Goal: Task Accomplishment & Management: Manage account settings

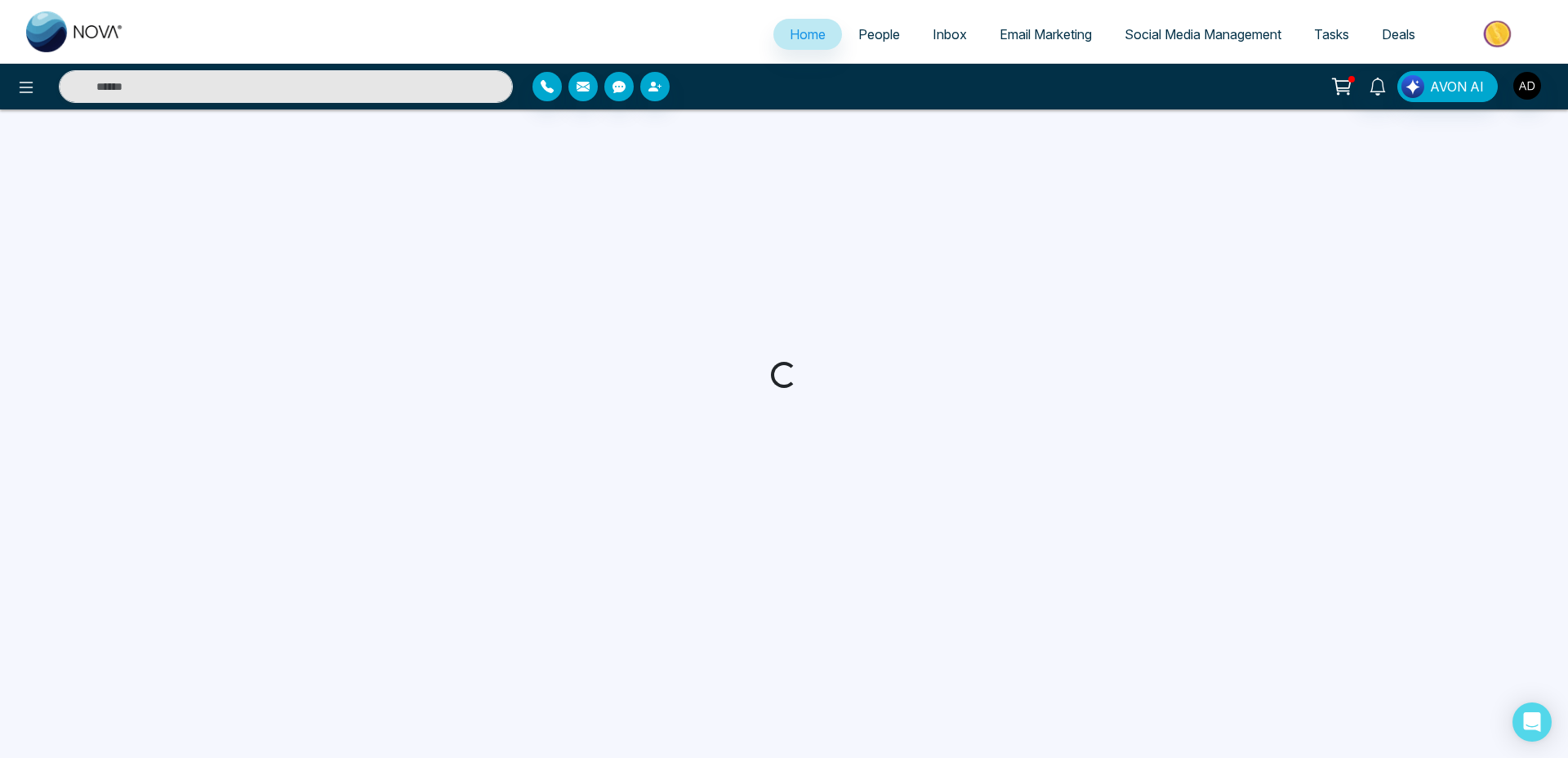
select select "*"
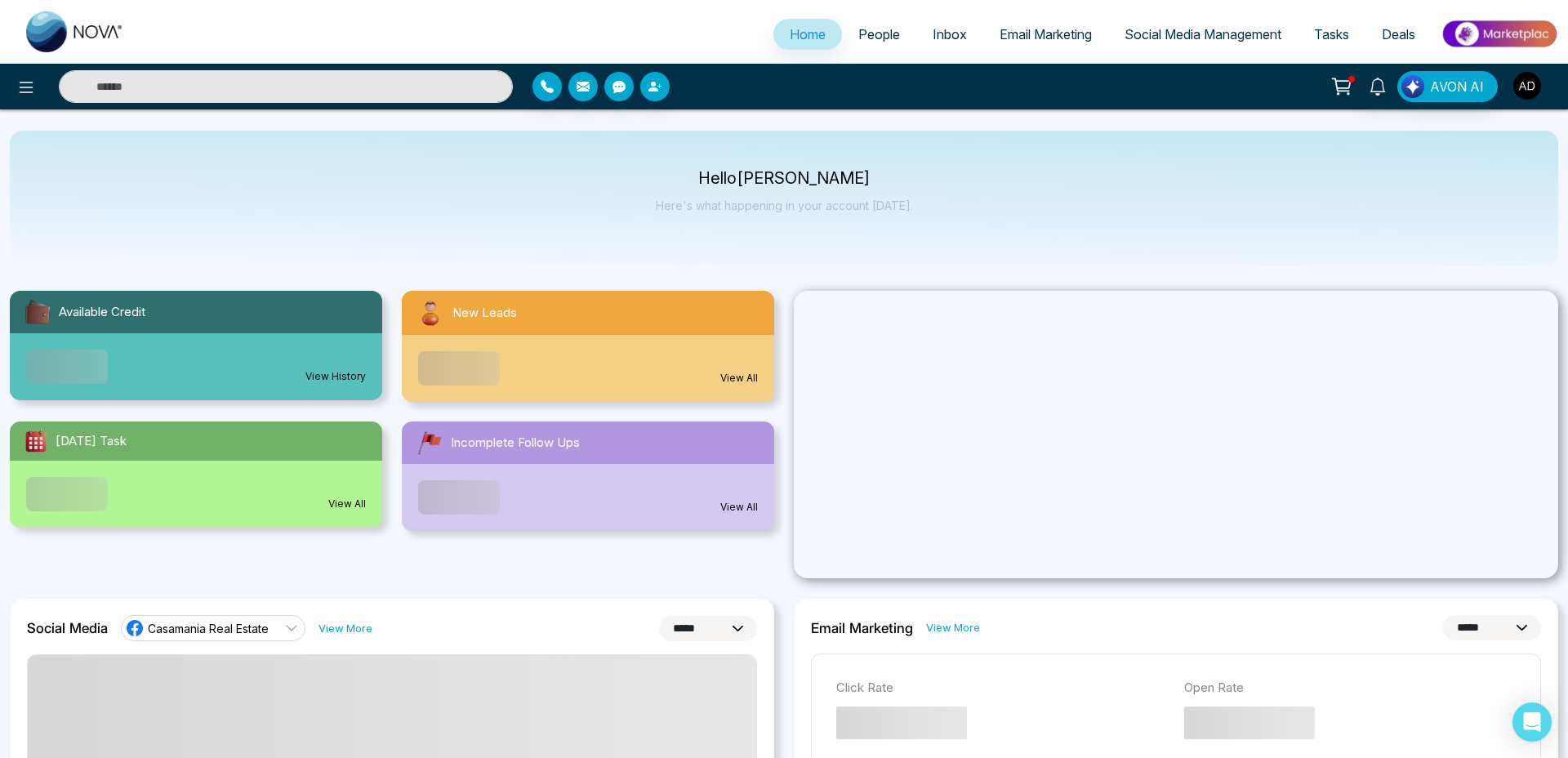
click at [1524, 85] on img "button" at bounding box center [1527, 85] width 28 height 28
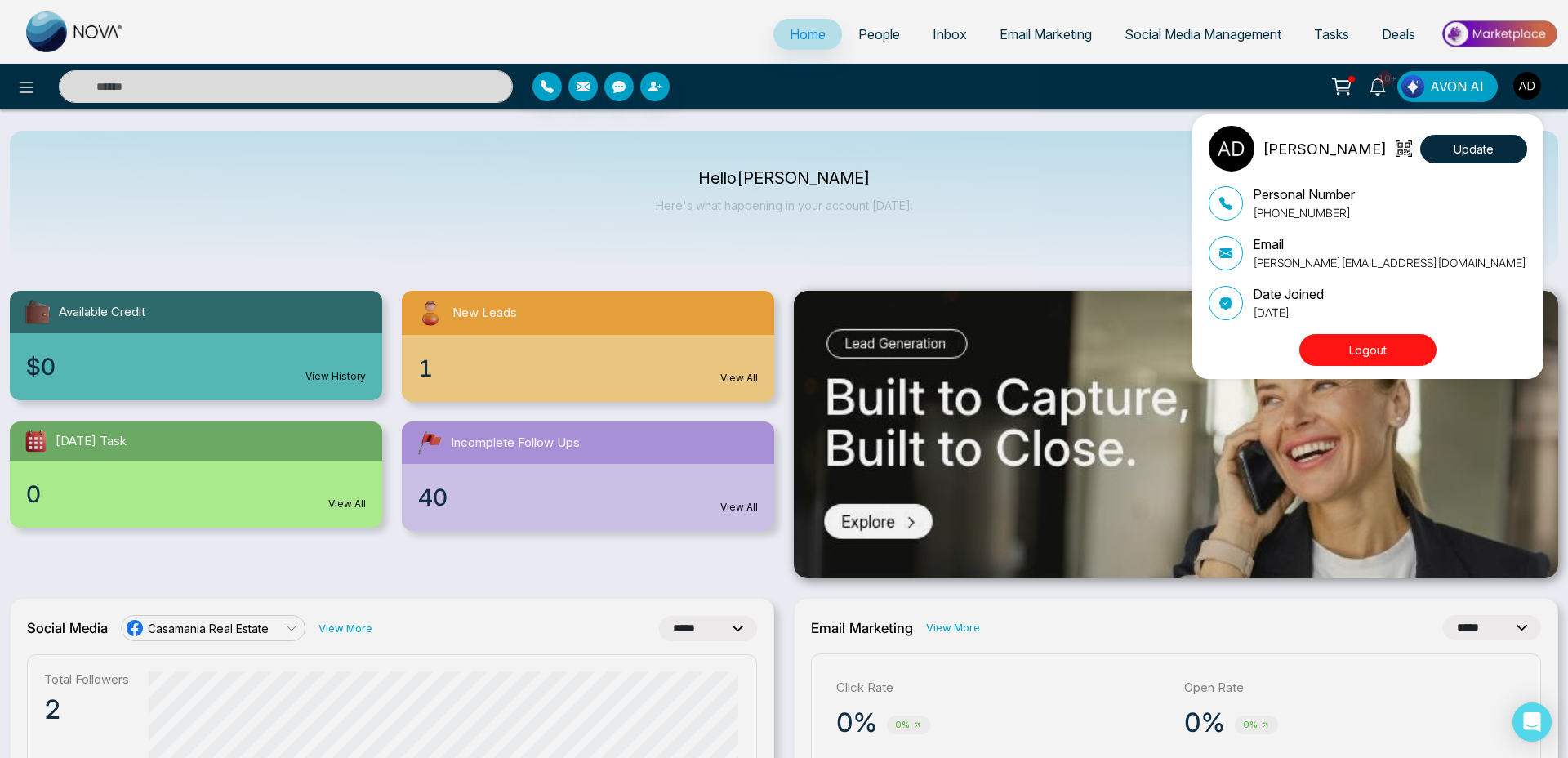
click at [1333, 371] on div "[PERSON_NAME] Update Personal Number [PHONE_NUMBER] Email [PERSON_NAME][EMAIL_A…" at bounding box center [1368, 246] width 351 height 265
click at [1338, 363] on button "Logout" at bounding box center [1367, 349] width 137 height 32
click at [1346, 349] on button "Logout" at bounding box center [1367, 349] width 137 height 32
